Goal: Information Seeking & Learning: Check status

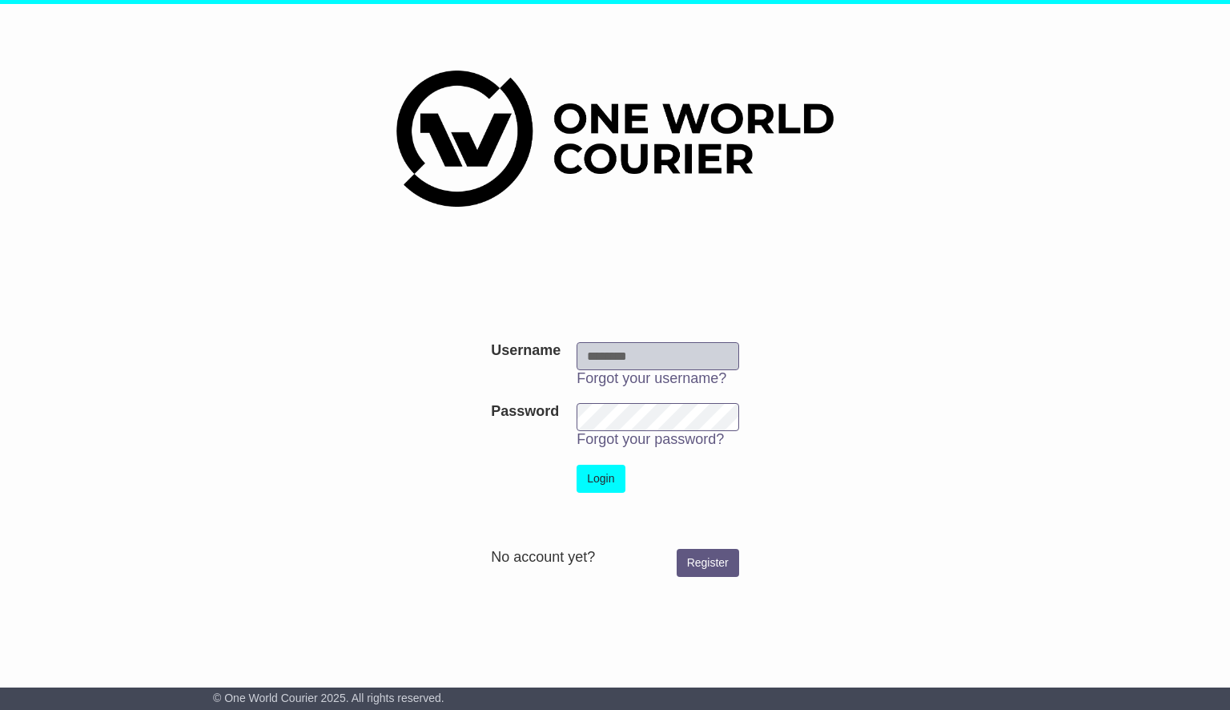
type input "**********"
click at [613, 469] on button "Login" at bounding box center [601, 479] width 48 height 28
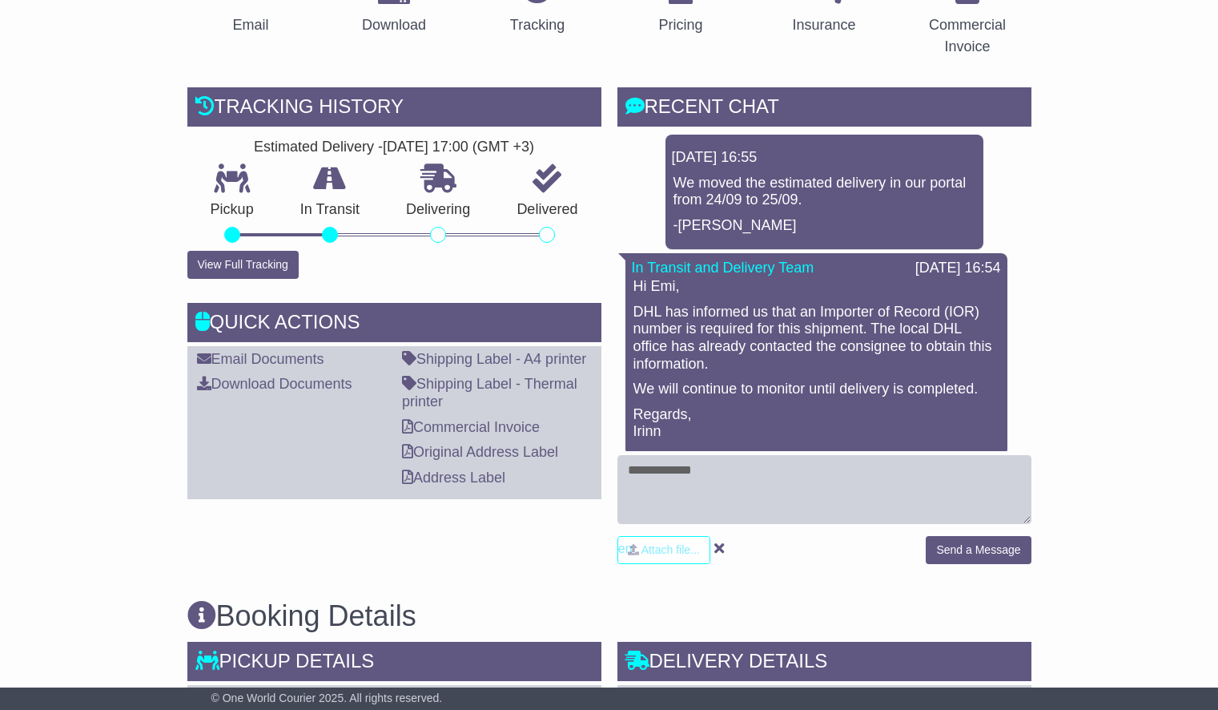
scroll to position [312, 0]
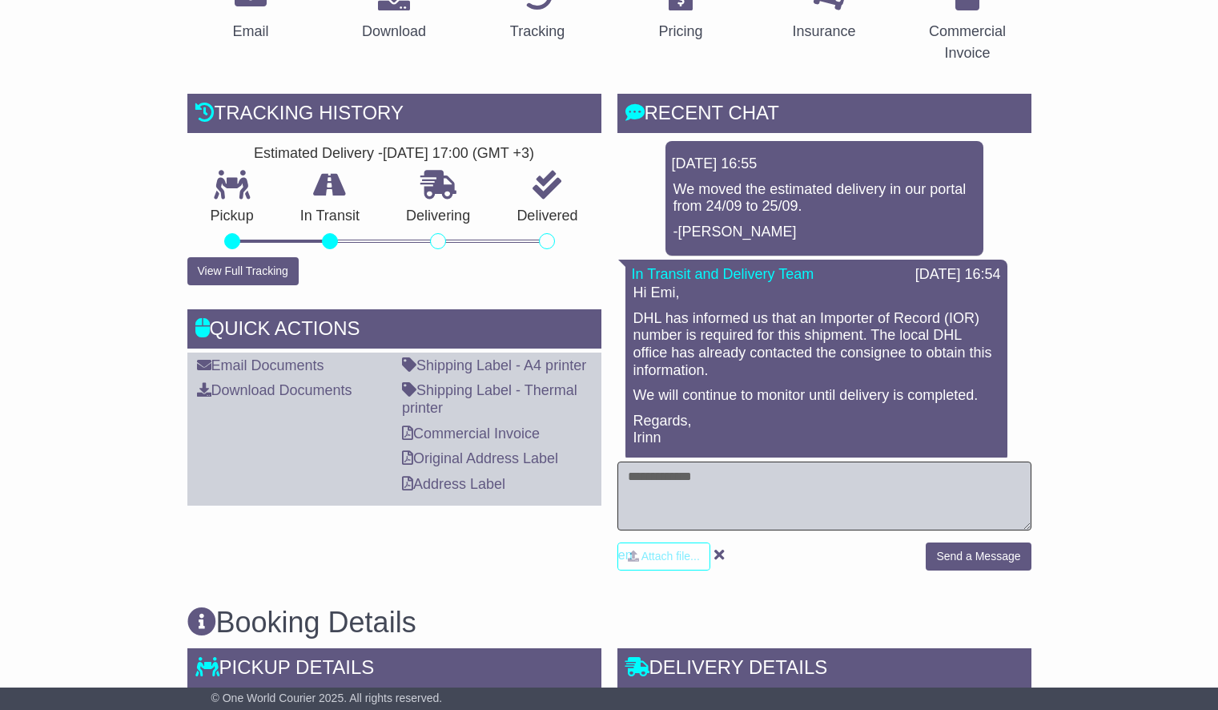
click at [862, 482] on textarea at bounding box center [825, 495] width 414 height 69
click at [251, 270] on button "View Full Tracking" at bounding box center [242, 271] width 111 height 28
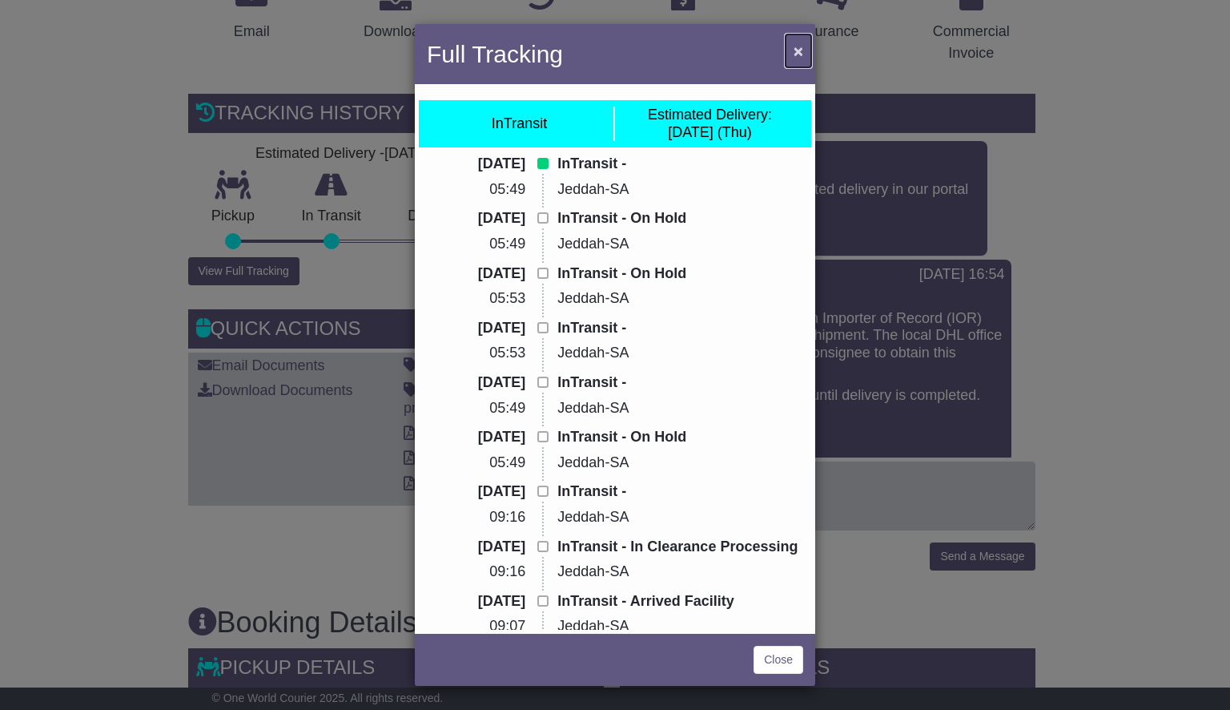
click at [796, 51] on span "×" at bounding box center [799, 51] width 10 height 18
